Goal: Task Accomplishment & Management: Manage account settings

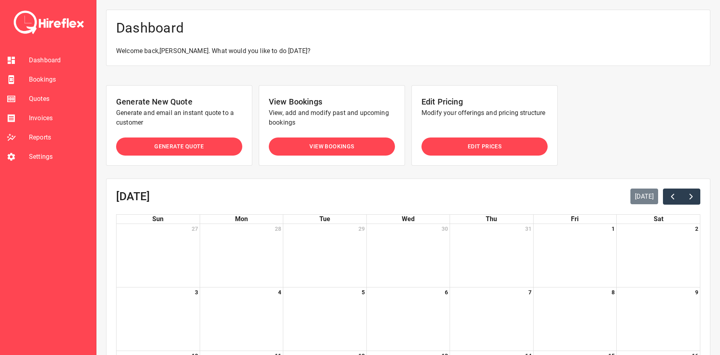
click at [312, 144] on span "View Bookings" at bounding box center [332, 147] width 45 height 10
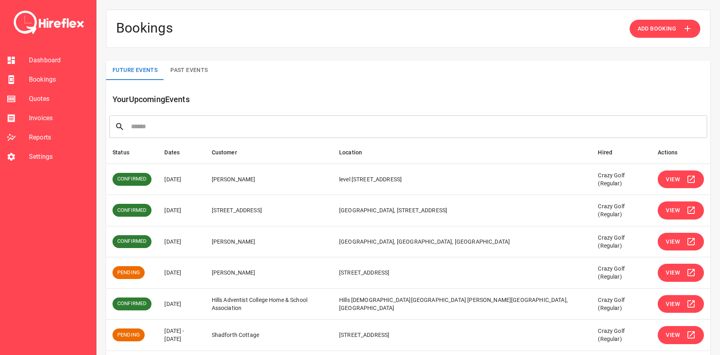
click at [682, 182] on button "View" at bounding box center [681, 179] width 46 height 18
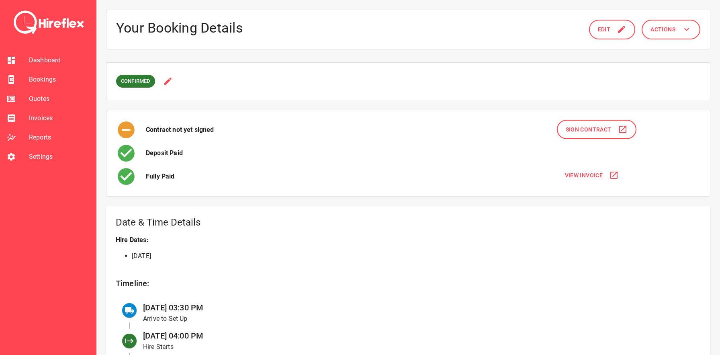
click at [617, 29] on button "Edit" at bounding box center [612, 30] width 47 height 20
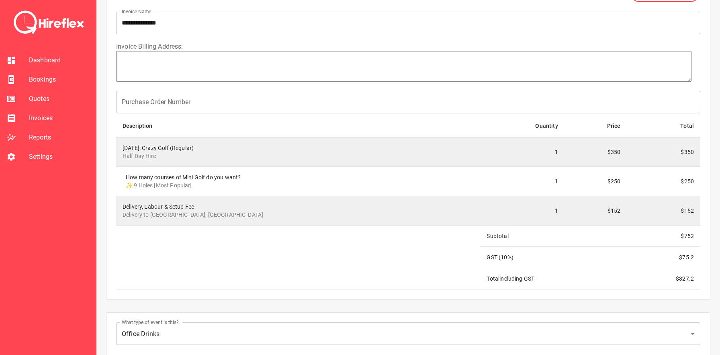
scroll to position [773, 0]
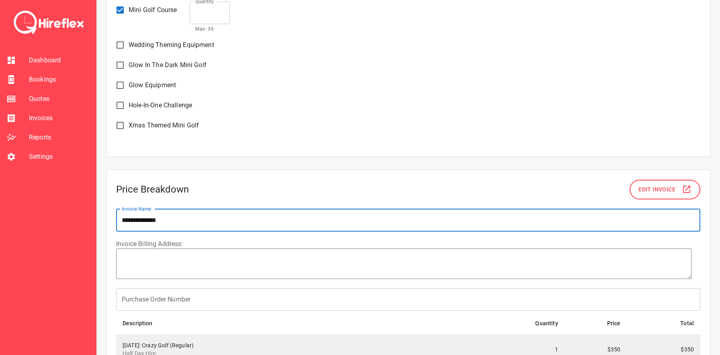
click at [276, 226] on input "**********" at bounding box center [408, 220] width 585 height 23
paste input "text"
type textarea "*"
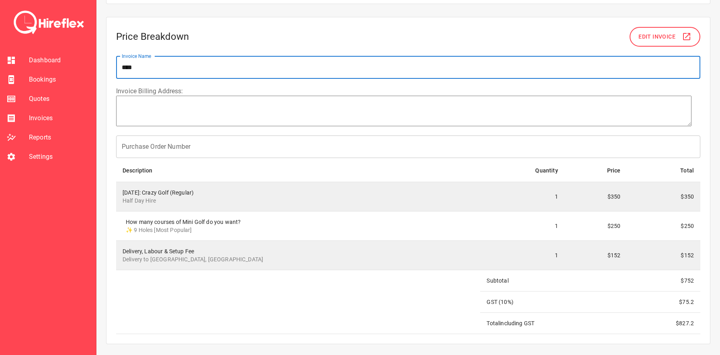
scroll to position [1138, 0]
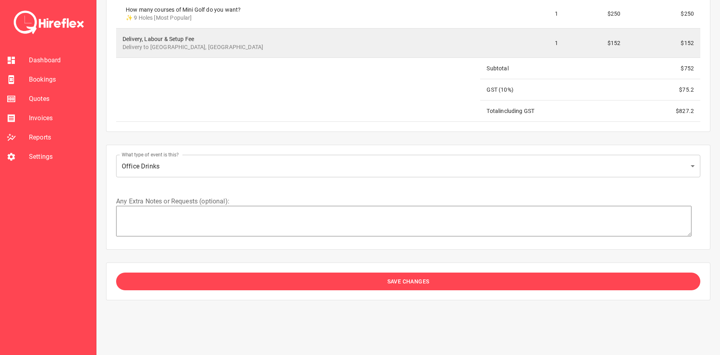
type input "****"
click at [359, 285] on button "Save Changes" at bounding box center [408, 282] width 585 height 18
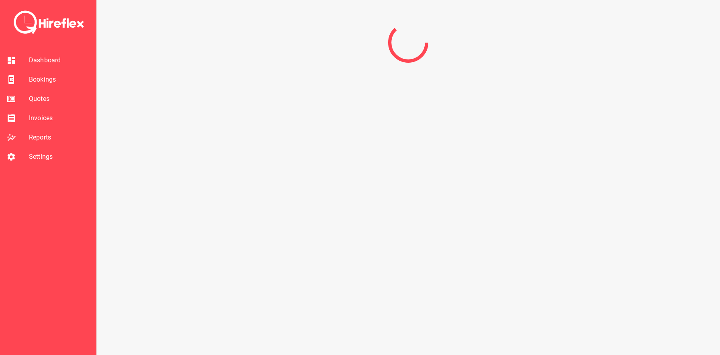
scroll to position [0, 0]
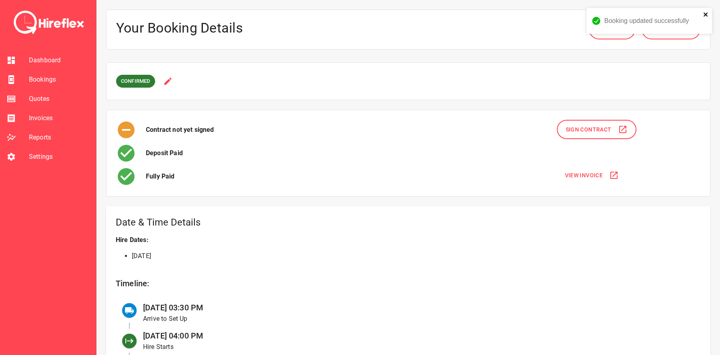
click at [706, 14] on icon "close" at bounding box center [706, 14] width 4 height 4
click at [600, 134] on button "Sign Contract" at bounding box center [597, 130] width 80 height 20
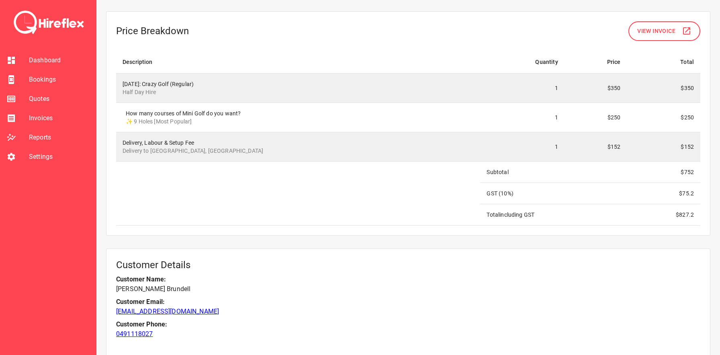
scroll to position [486, 0]
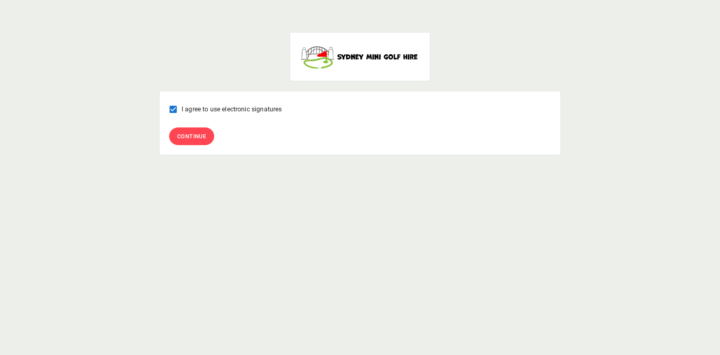
click at [189, 137] on span "Continue" at bounding box center [191, 136] width 29 height 10
